Goal: Use online tool/utility

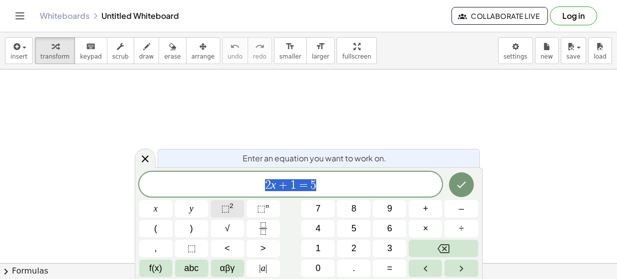
click at [159, 229] on button "(" at bounding box center [155, 228] width 33 height 17
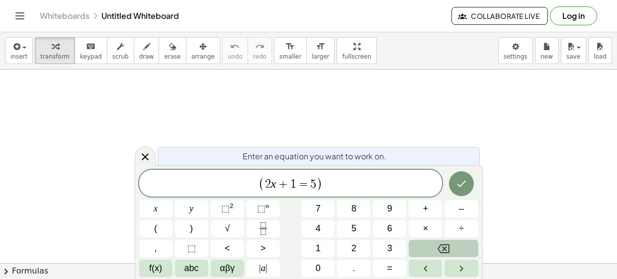
click at [439, 251] on icon "Backspace" at bounding box center [443, 249] width 12 height 9
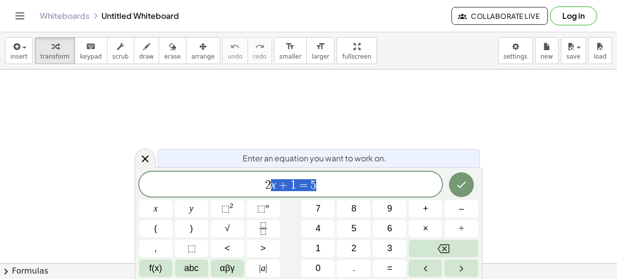
drag, startPoint x: 328, startPoint y: 179, endPoint x: 257, endPoint y: 184, distance: 70.2
click at [257, 184] on span "2 x + 1 = 5" at bounding box center [290, 185] width 303 height 14
click at [231, 210] on span "⬚ 2" at bounding box center [227, 208] width 12 height 13
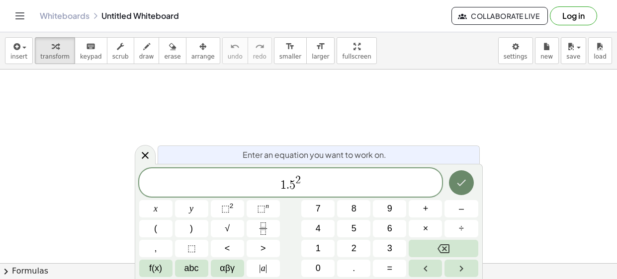
click at [464, 183] on icon "Done" at bounding box center [461, 183] width 12 height 12
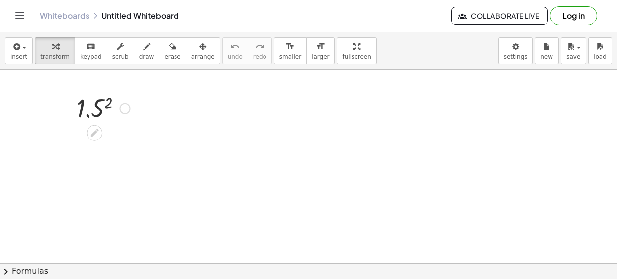
click at [96, 115] on div at bounding box center [103, 107] width 63 height 33
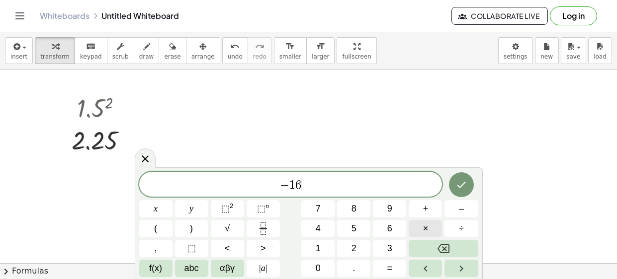
click at [434, 229] on button "×" at bounding box center [425, 228] width 33 height 17
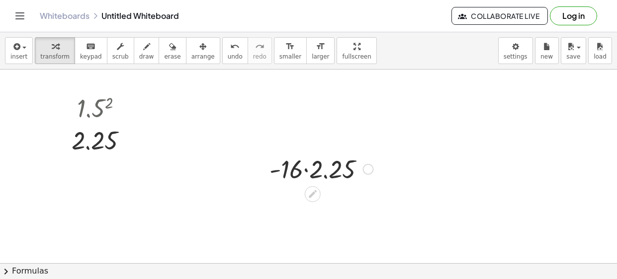
click at [313, 167] on div at bounding box center [321, 169] width 114 height 34
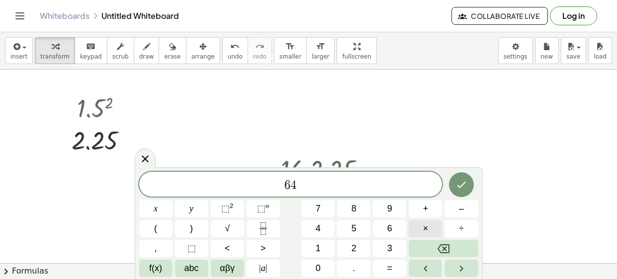
click at [423, 224] on span "×" at bounding box center [425, 228] width 5 height 13
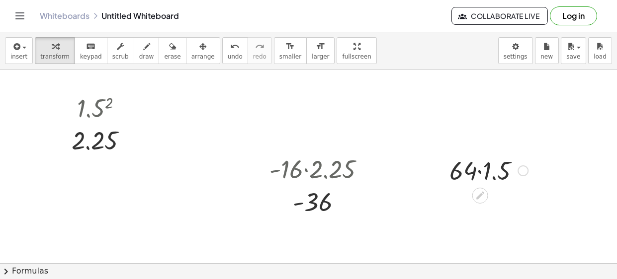
click at [474, 170] on div at bounding box center [488, 170] width 88 height 34
click at [485, 176] on div at bounding box center [488, 170] width 88 height 34
